Goal: Information Seeking & Learning: Check status

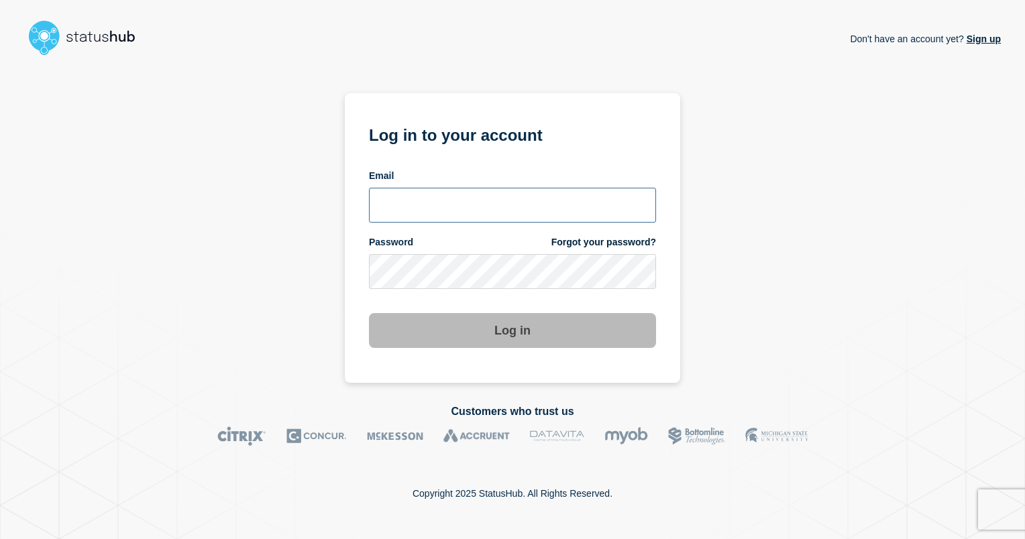
type input "ismaeel.kasper@kocho.co.uk"
click at [521, 325] on button "Log in" at bounding box center [512, 330] width 287 height 35
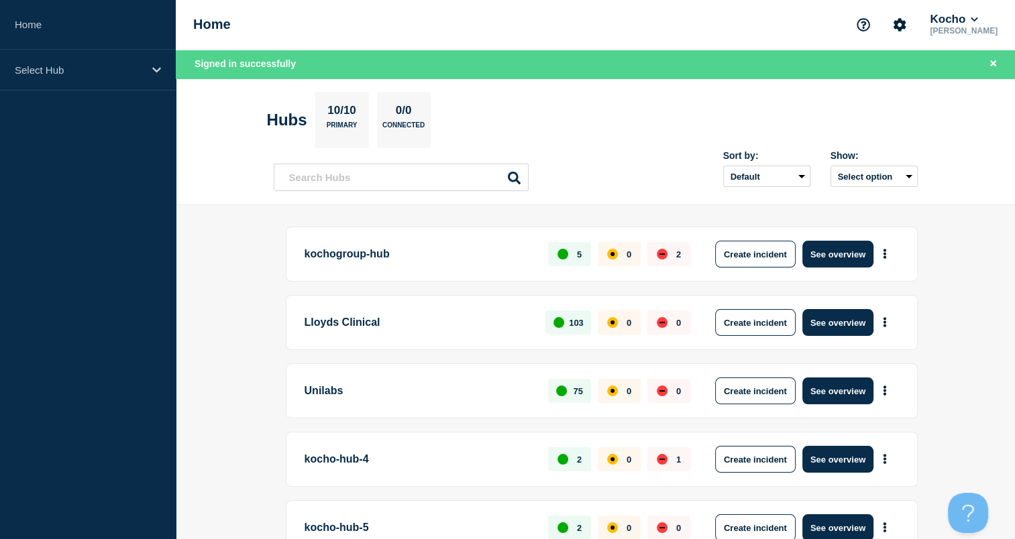
click at [953, 28] on p "[PERSON_NAME]" at bounding box center [963, 30] width 73 height 9
click at [969, 28] on p "[PERSON_NAME]" at bounding box center [963, 30] width 73 height 9
click at [977, 21] on button "Kocho" at bounding box center [953, 19] width 53 height 13
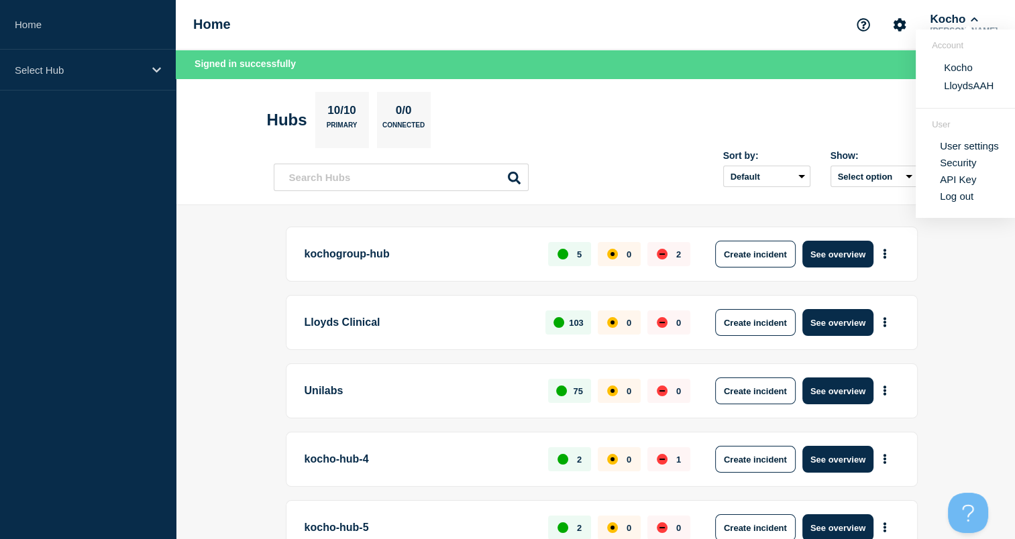
click at [971, 88] on button "LloydsAAH" at bounding box center [969, 85] width 58 height 13
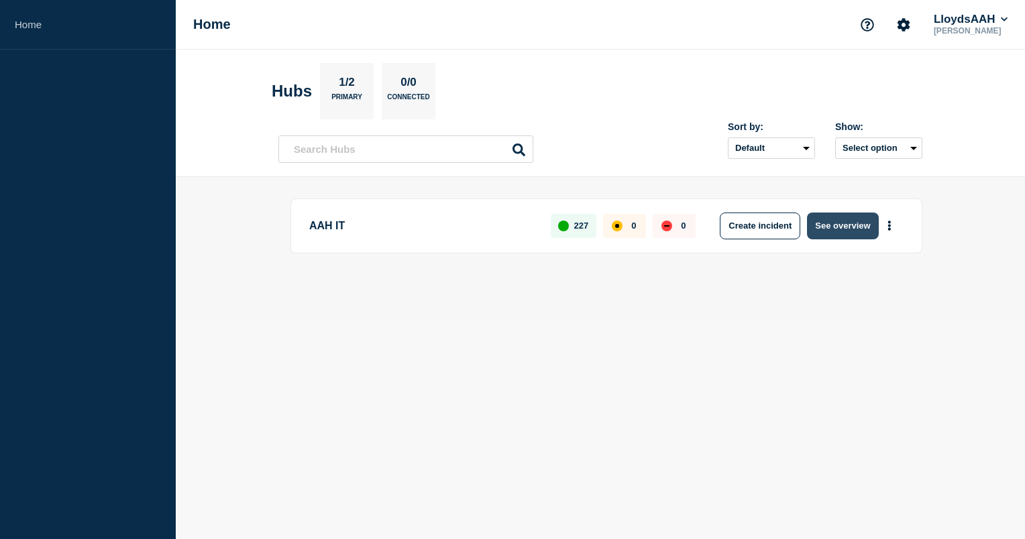
click at [851, 217] on button "See overview" at bounding box center [842, 226] width 71 height 27
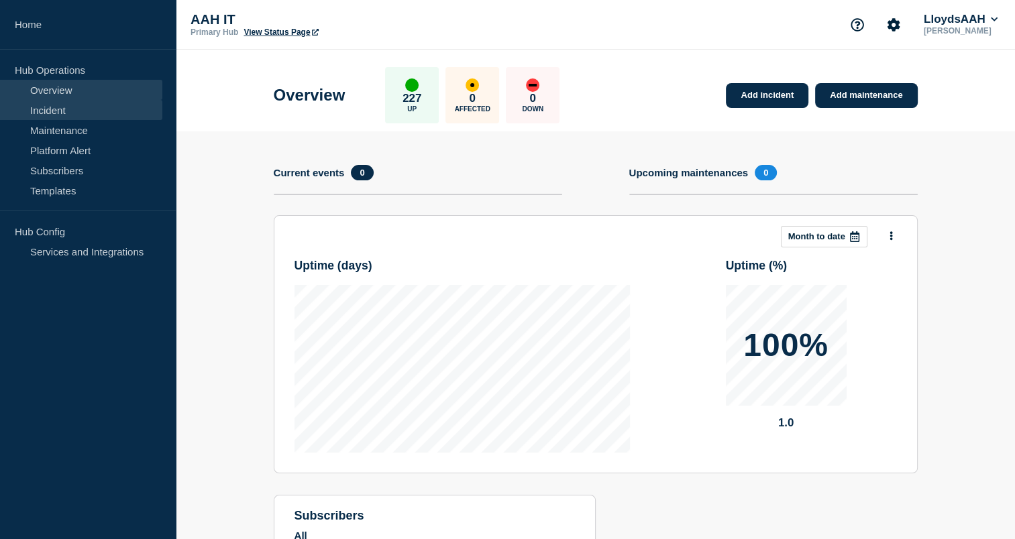
click at [89, 106] on link "Incident" at bounding box center [81, 110] width 162 height 20
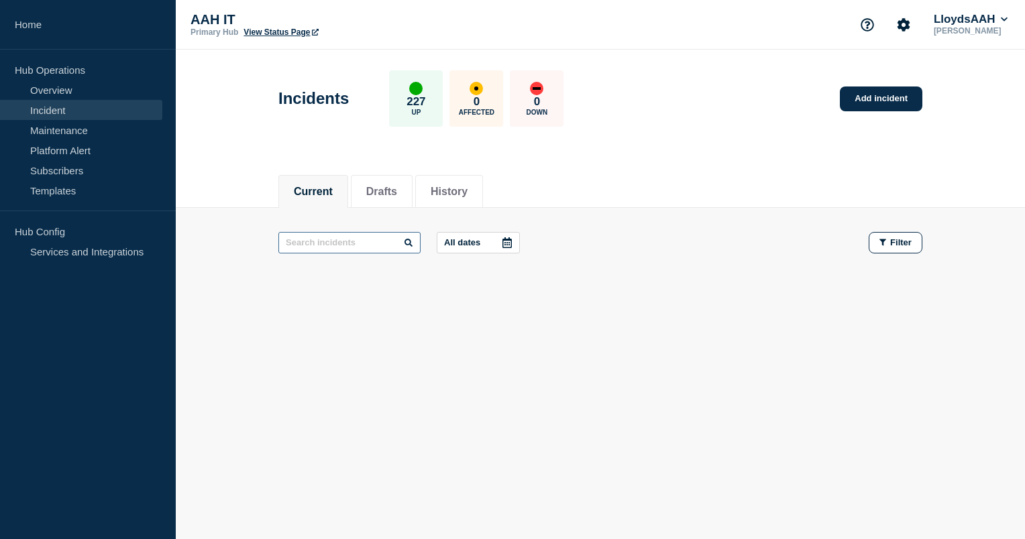
click at [376, 239] on input "text" at bounding box center [349, 242] width 142 height 21
paste input "1470048"
type input "1470048"
